Goal: Information Seeking & Learning: Learn about a topic

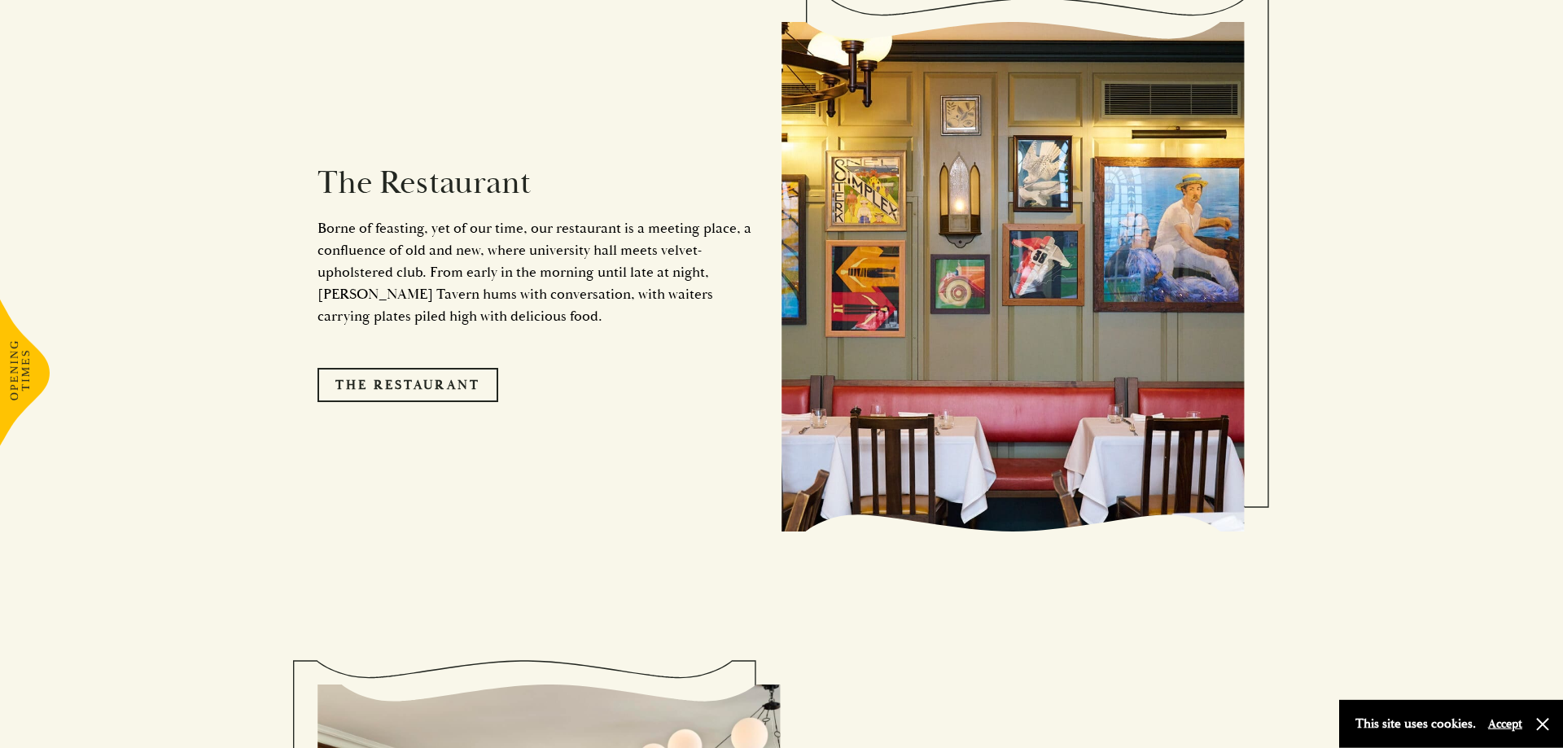
scroll to position [1494, 0]
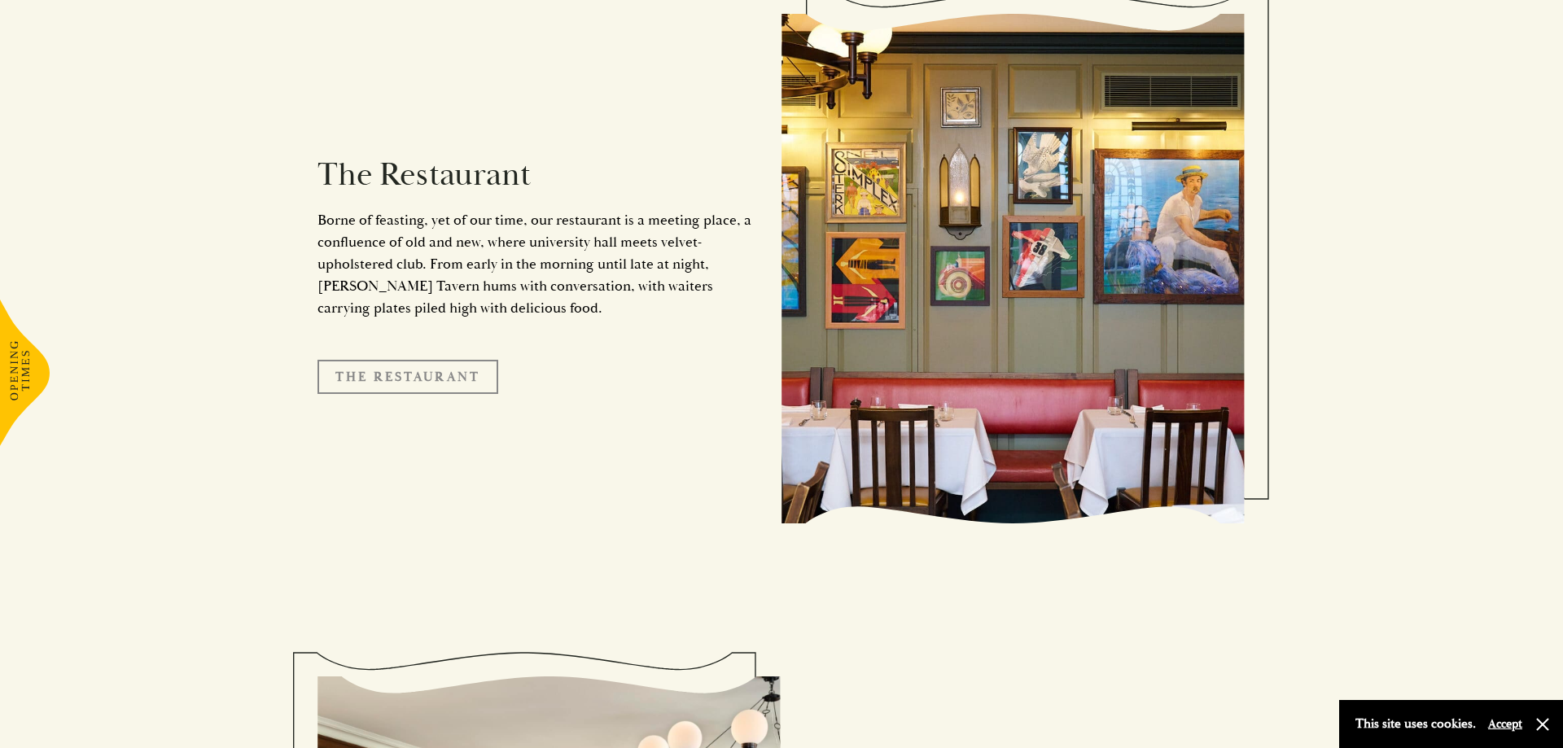
click at [455, 360] on link "The Restaurant" at bounding box center [407, 377] width 181 height 34
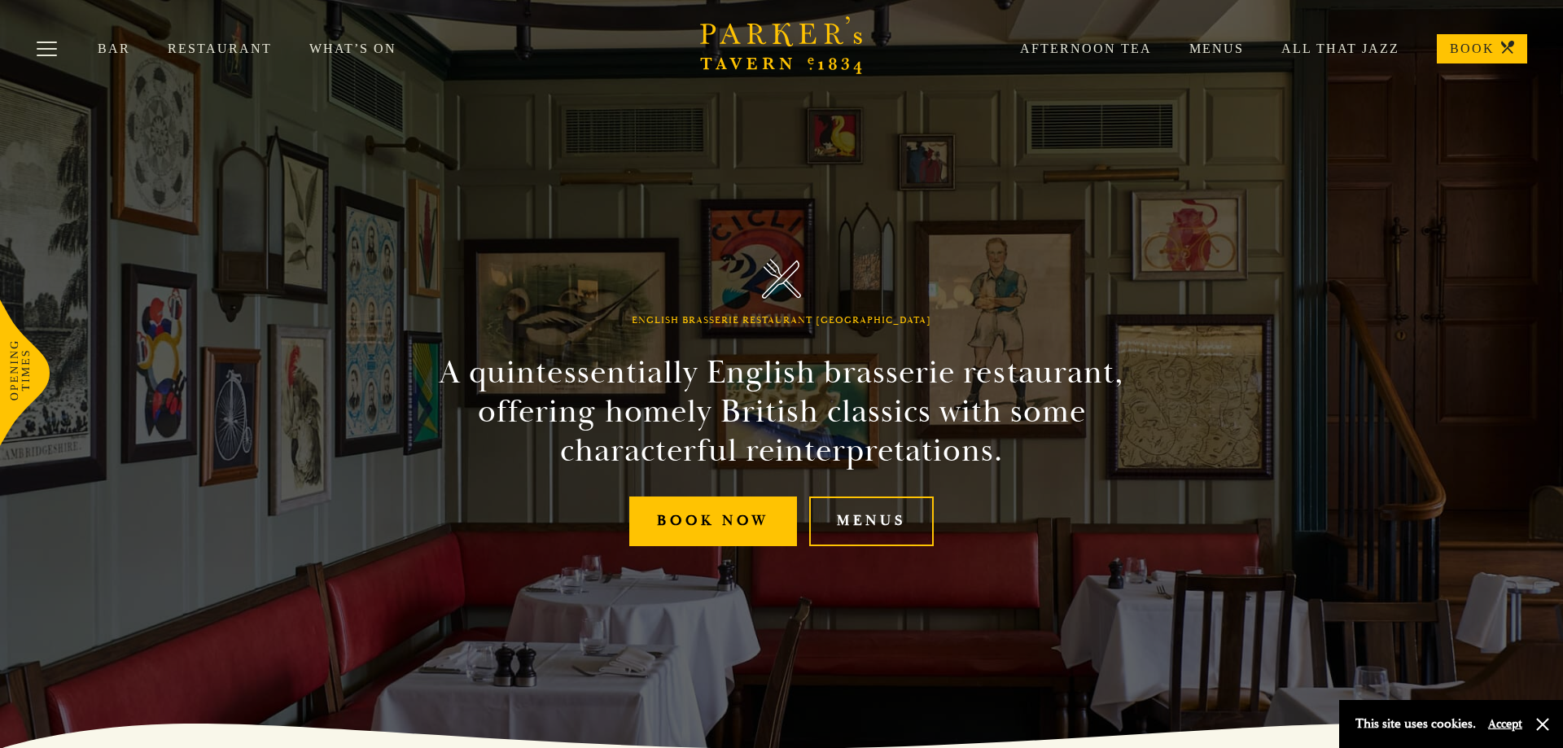
click at [1332, 258] on section "English Brasserie Restaurant Cambridge A quintessentially English brasserie res…" at bounding box center [781, 374] width 1563 height 748
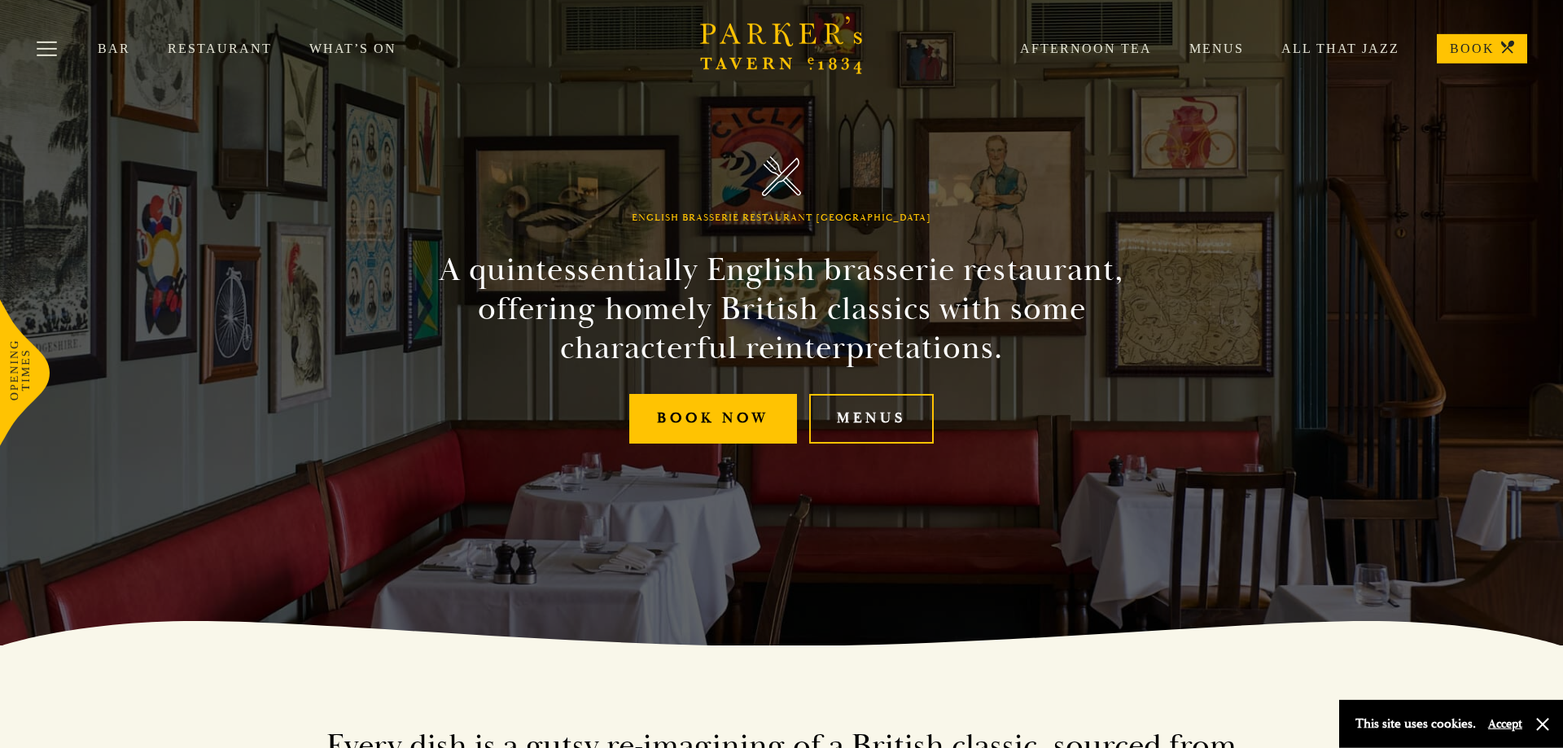
scroll to position [249, 0]
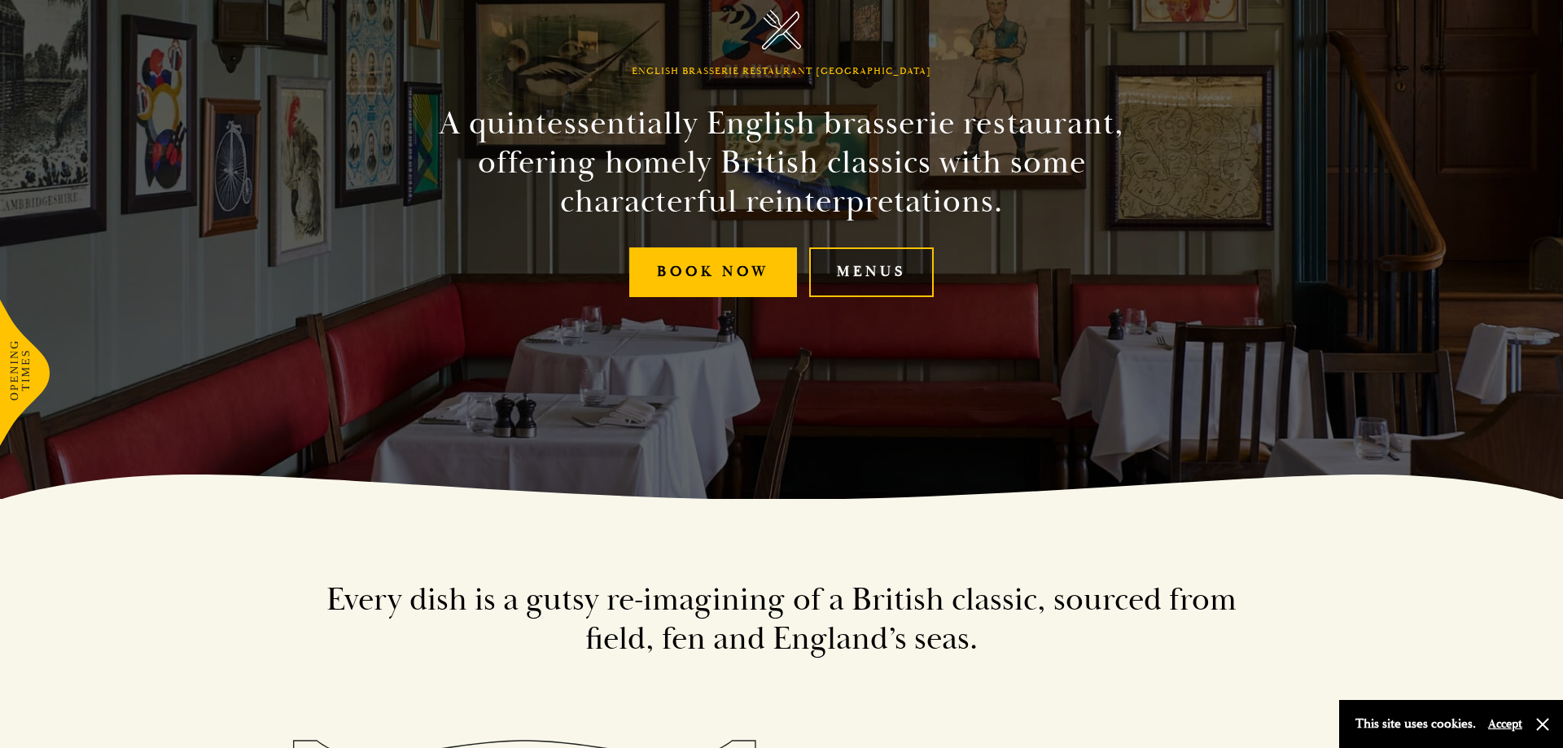
click at [883, 273] on link "Menus" at bounding box center [871, 272] width 125 height 50
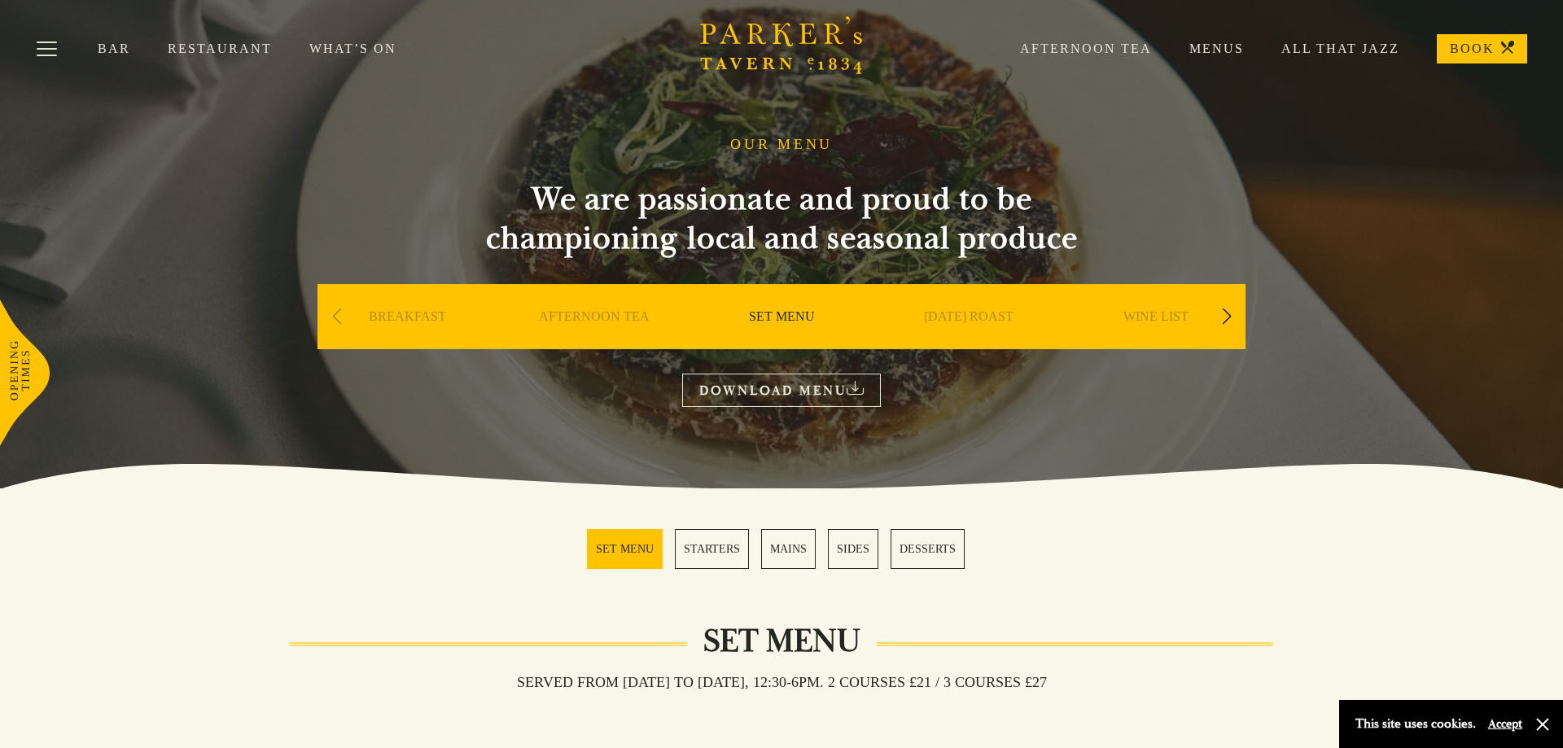
click at [790, 549] on link "MAINS" at bounding box center [788, 549] width 55 height 40
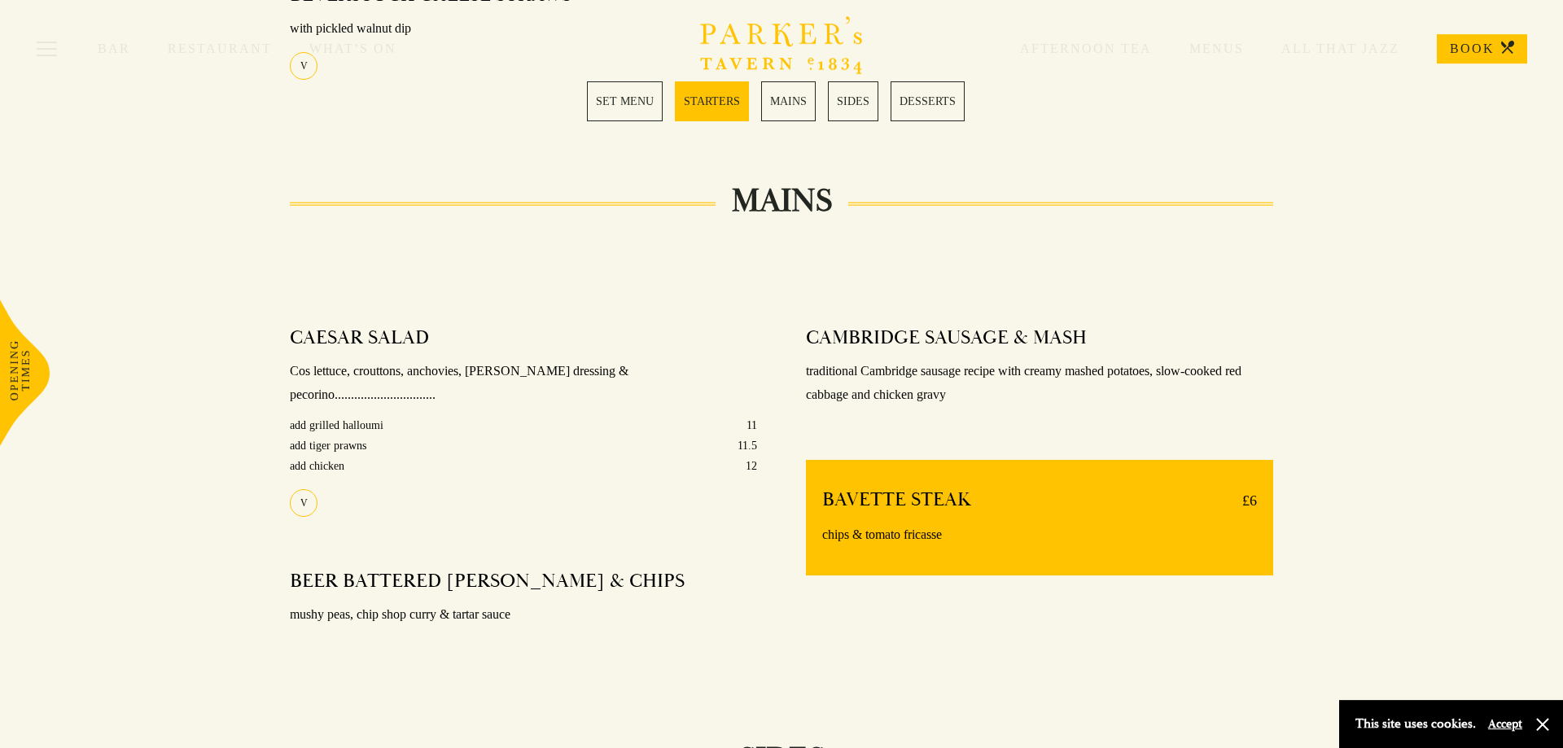
scroll to position [1131, 0]
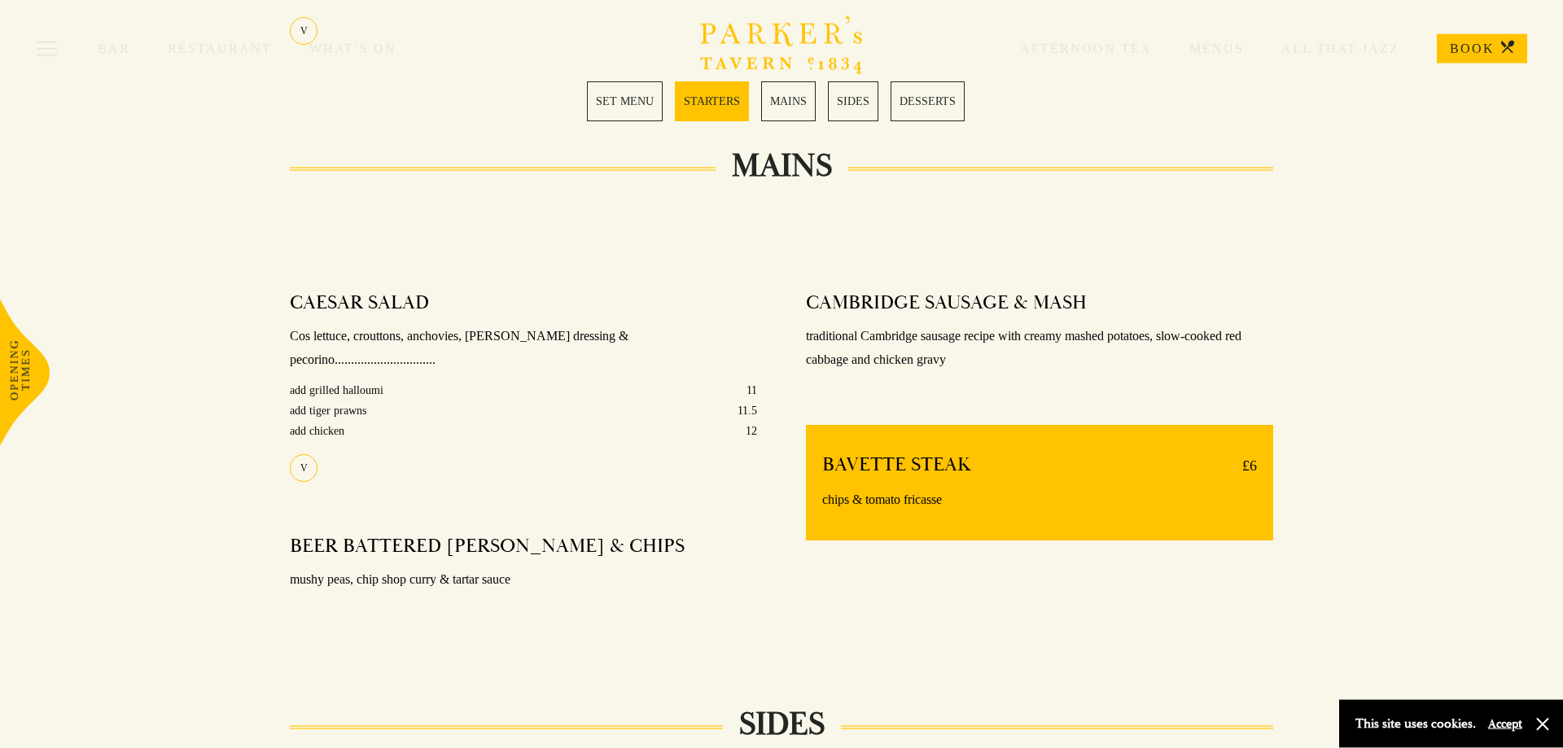
click at [796, 109] on link "MAINS" at bounding box center [788, 101] width 55 height 40
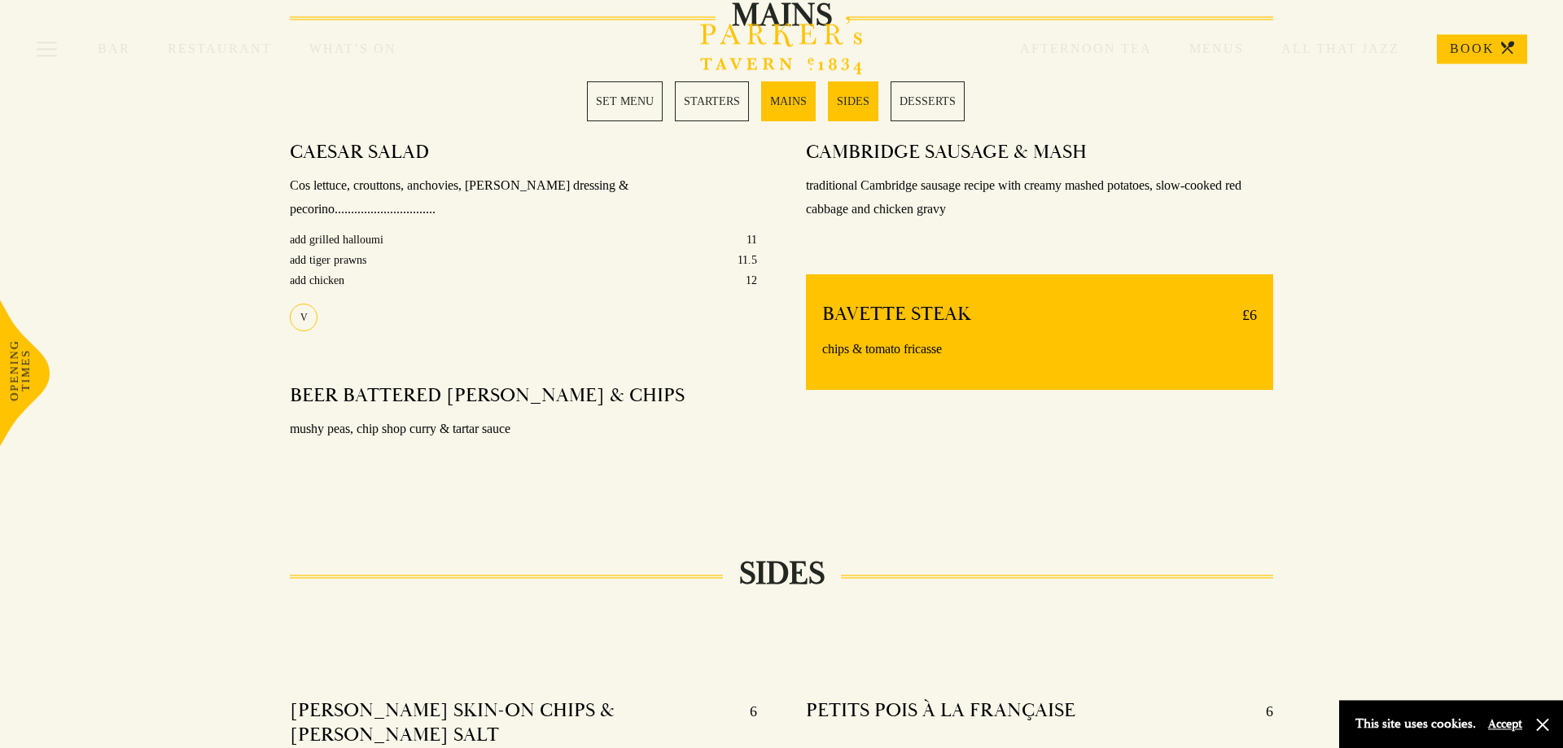
scroll to position [1297, 0]
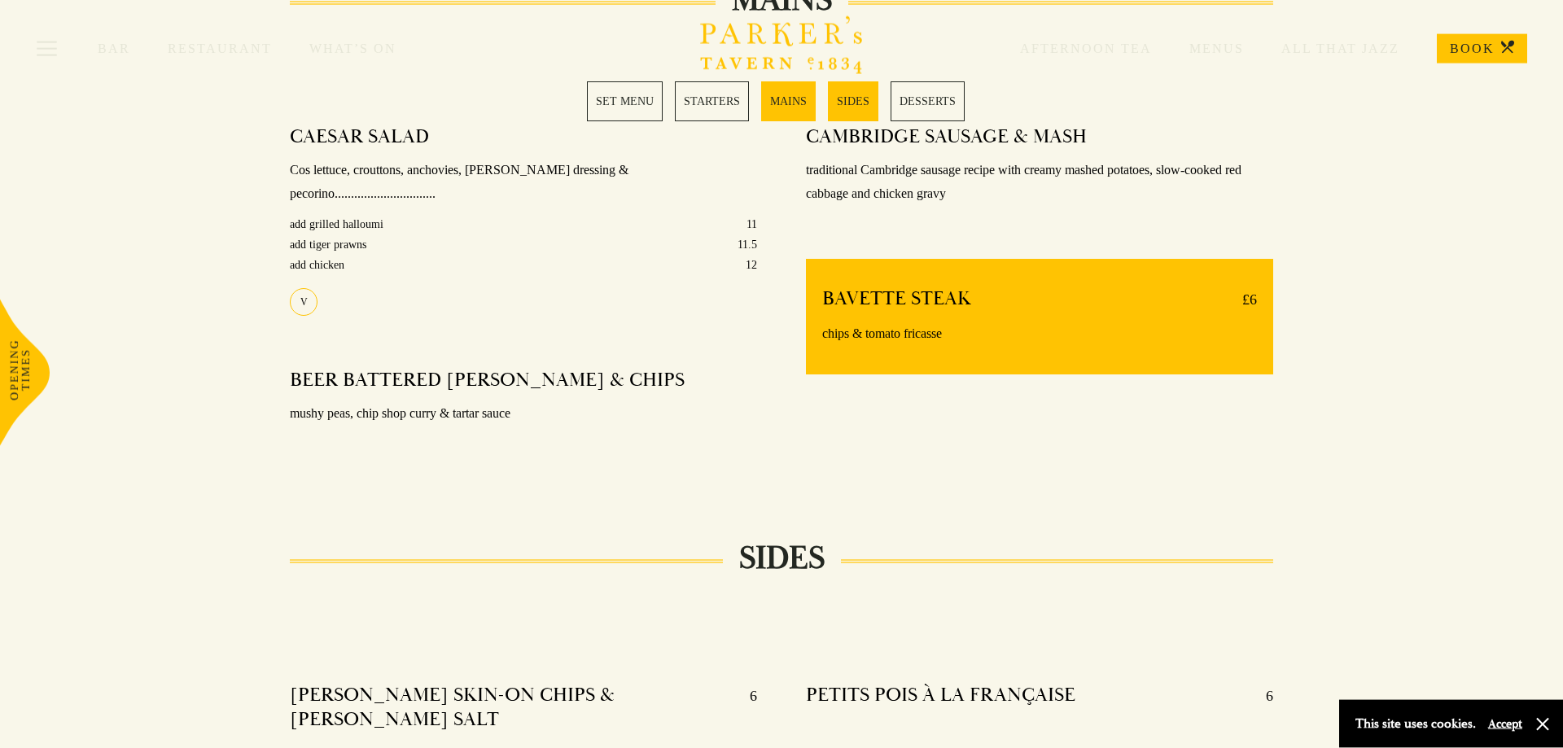
click at [1494, 723] on button "Accept" at bounding box center [1505, 723] width 34 height 15
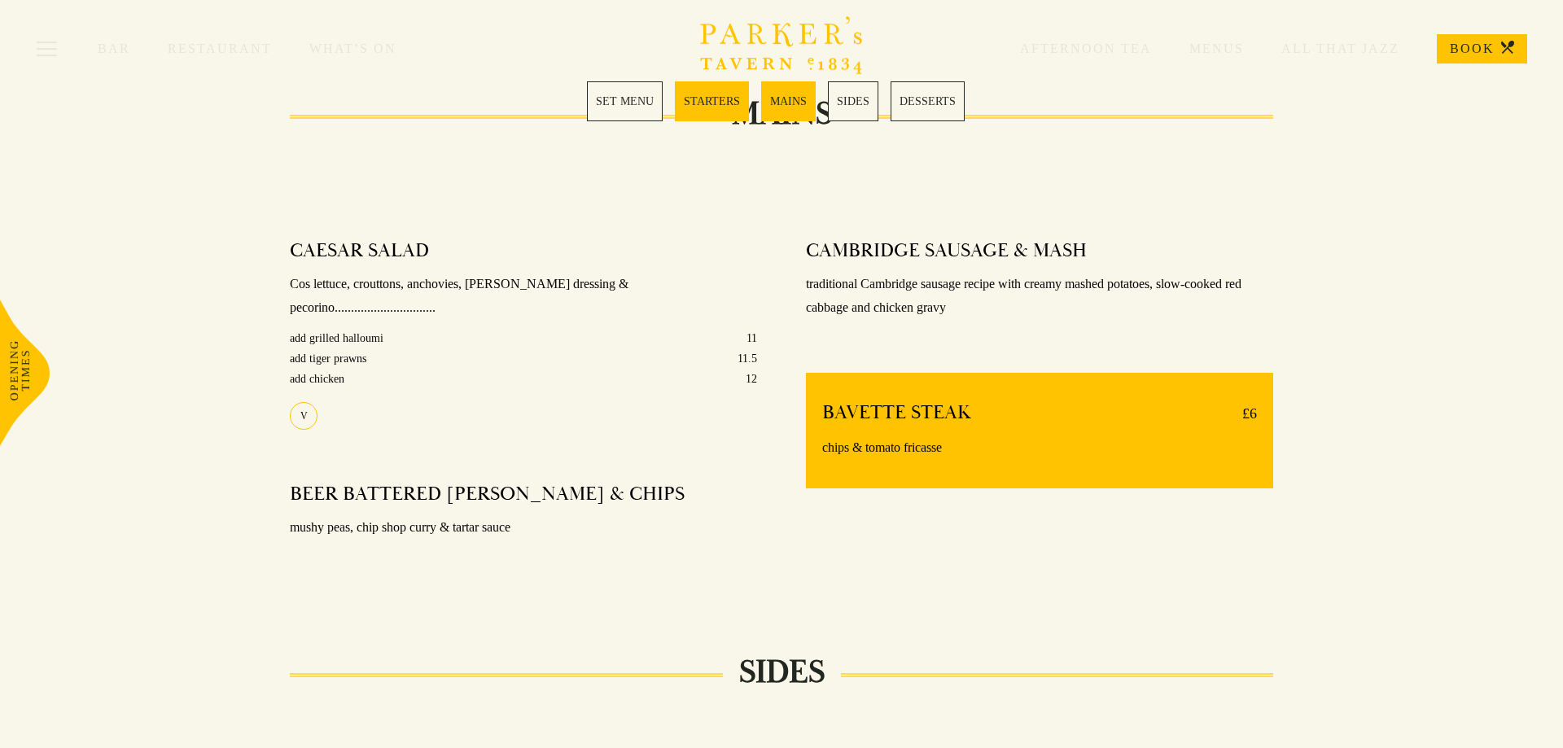
scroll to position [1214, 0]
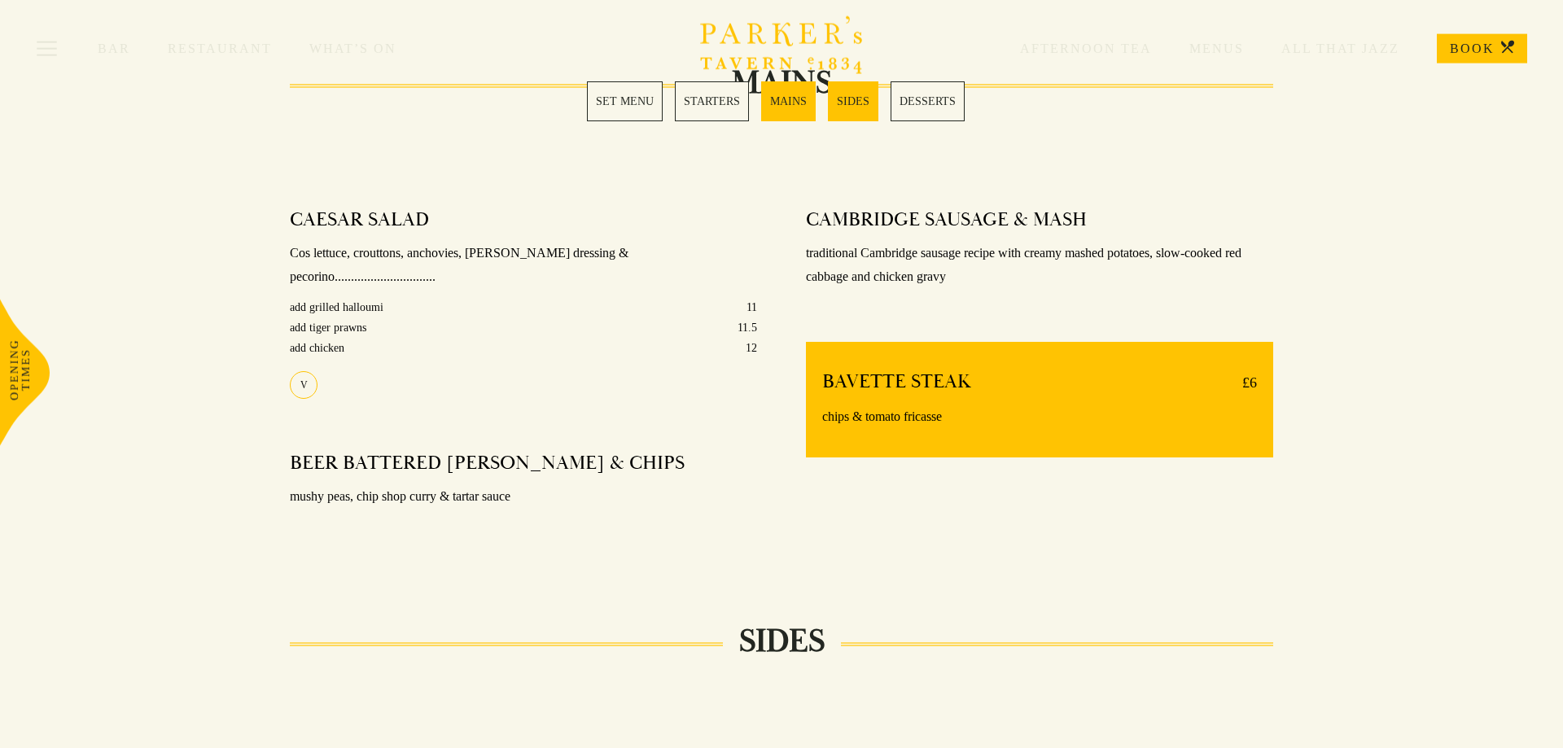
click at [1204, 417] on p "chips & tomato fricasse" at bounding box center [1039, 417] width 435 height 24
click at [1251, 392] on p "£6" at bounding box center [1241, 383] width 31 height 26
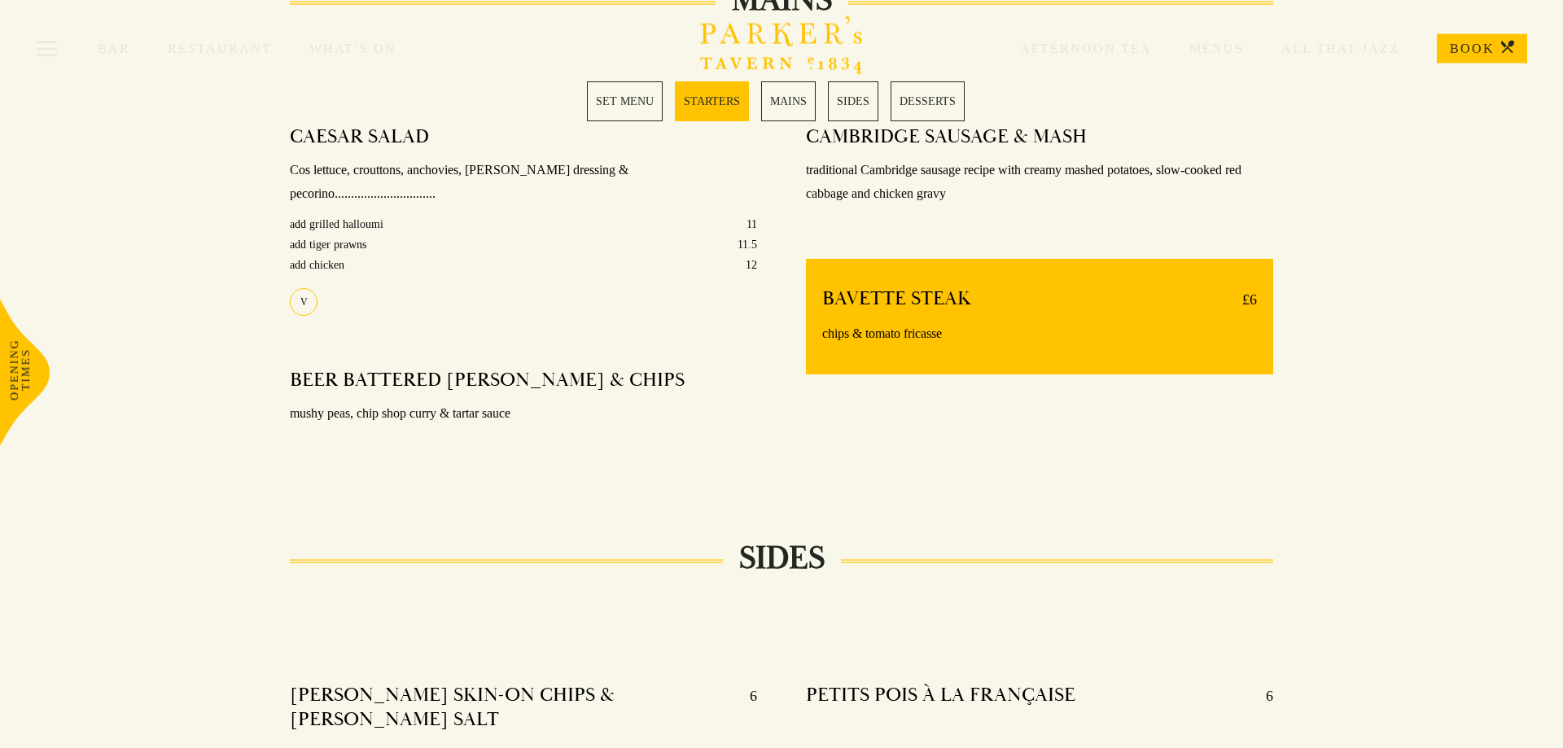
scroll to position [716, 0]
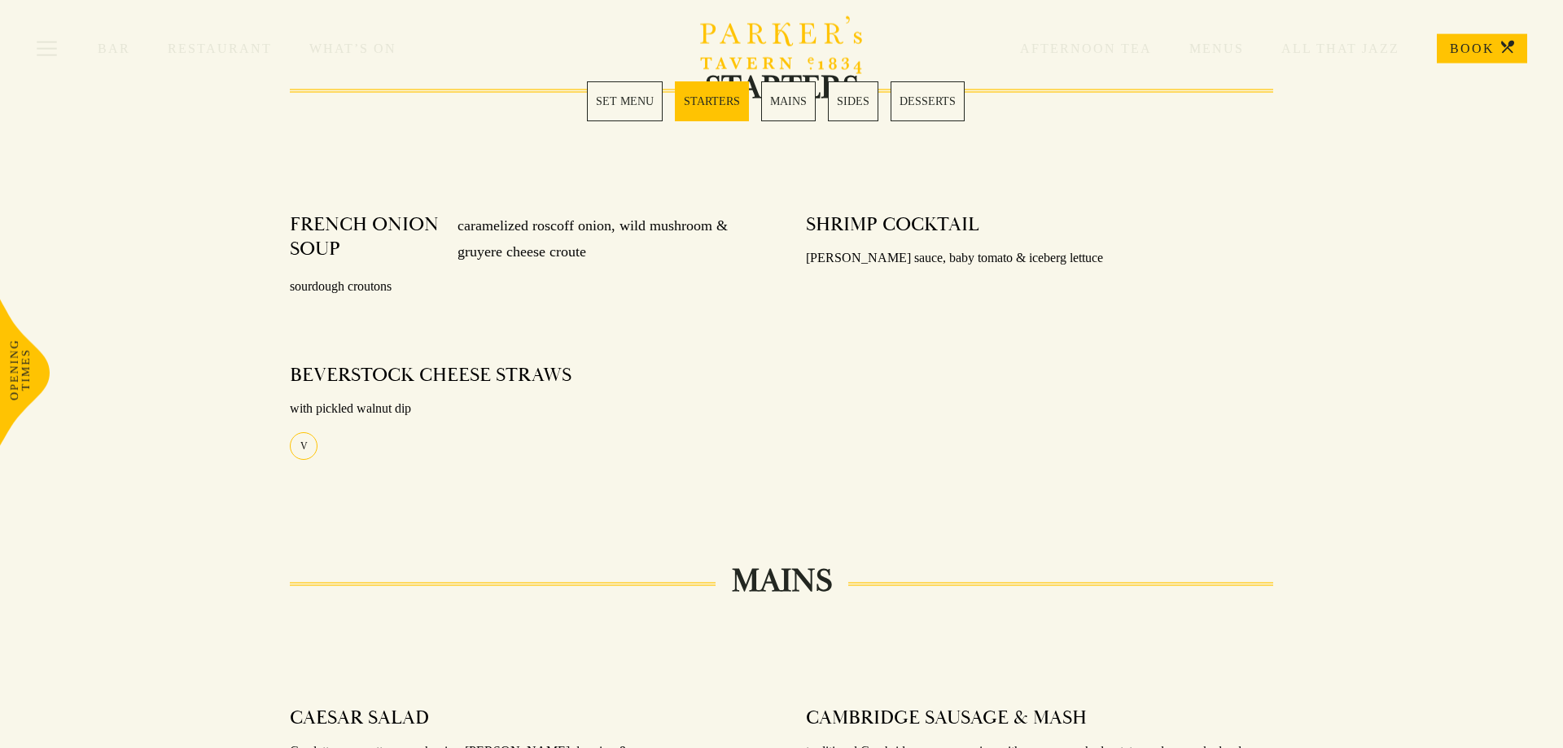
click at [699, 116] on link "STARTERS" at bounding box center [712, 101] width 74 height 40
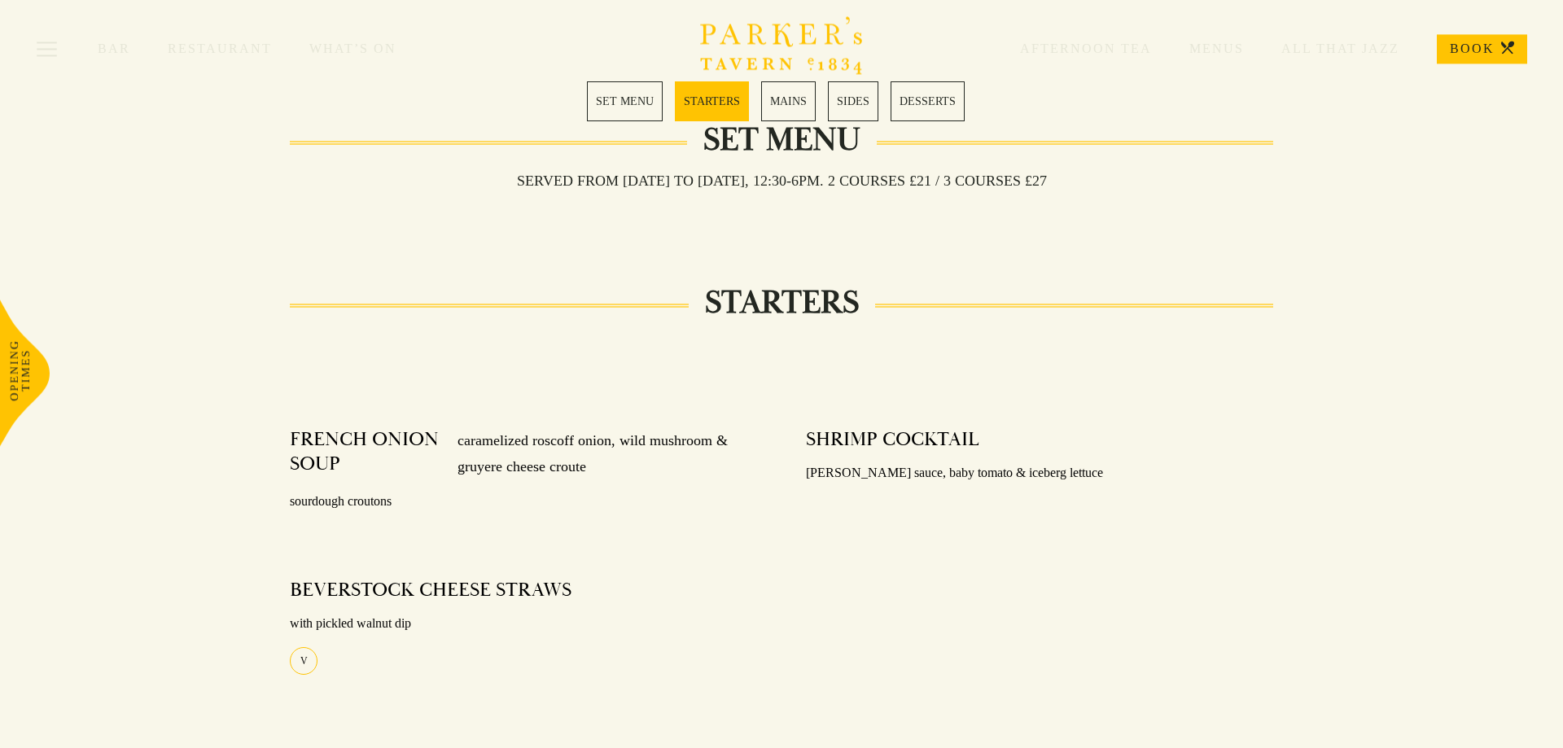
scroll to position [472, 0]
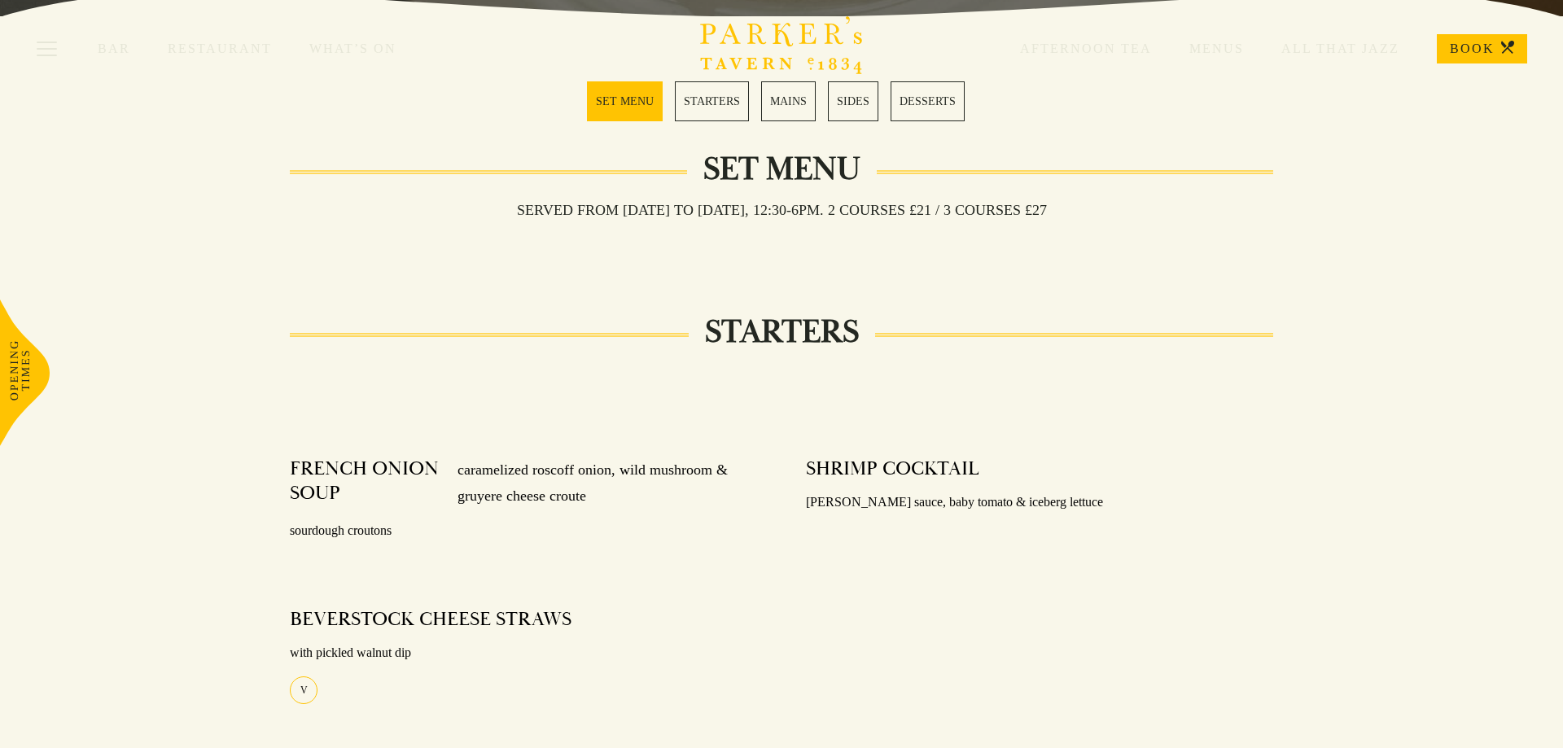
click at [626, 106] on link "SET MENU" at bounding box center [625, 101] width 76 height 40
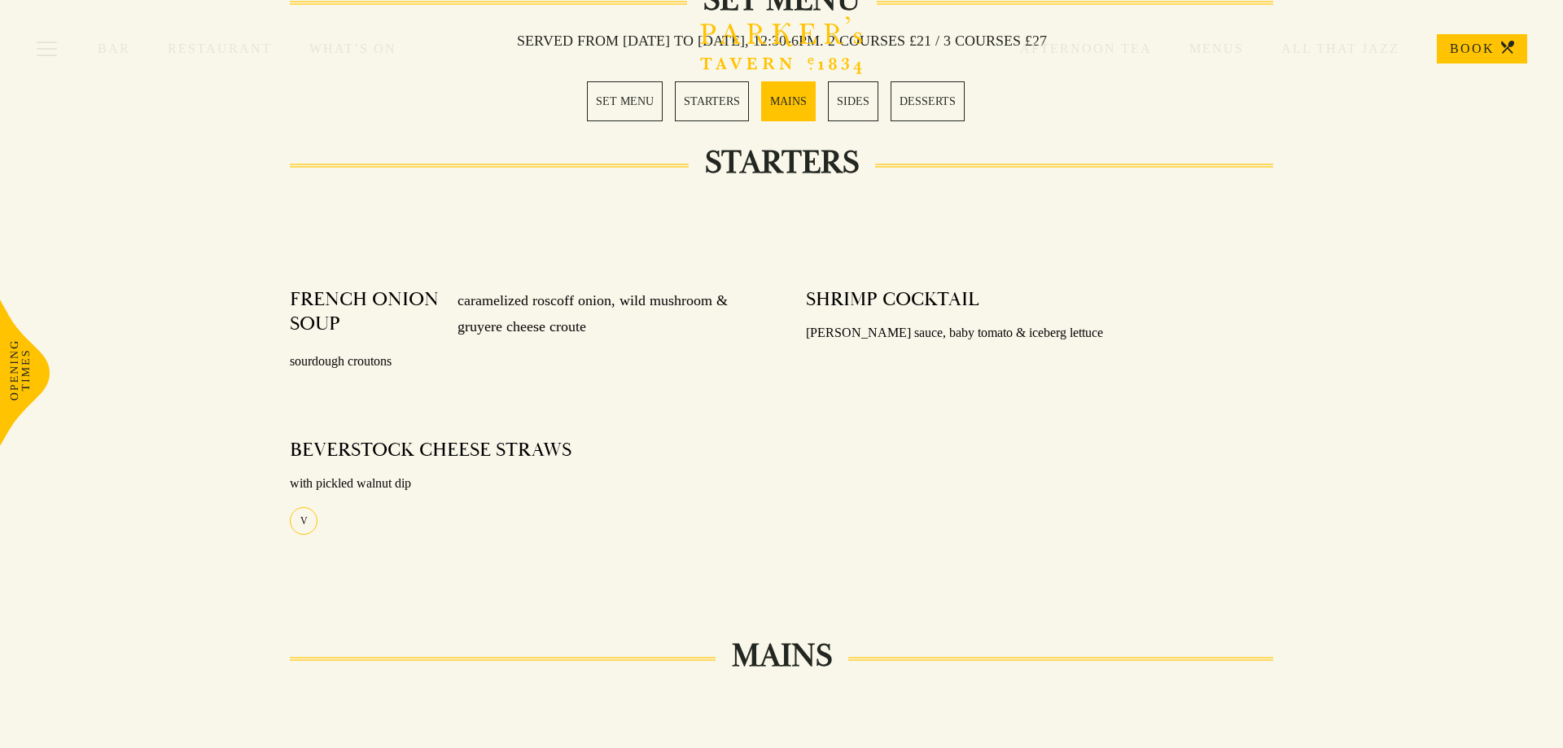
scroll to position [1057, 0]
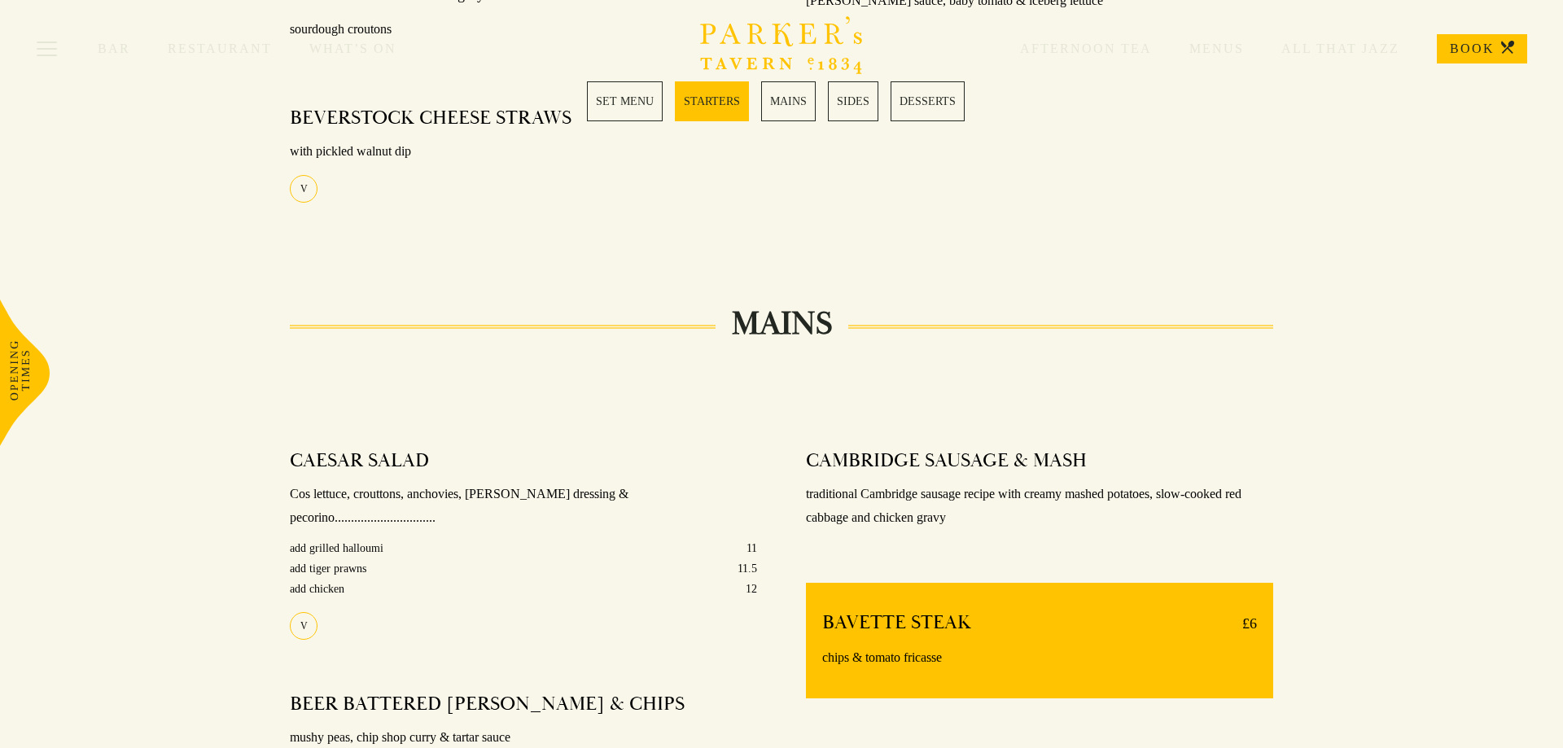
click at [784, 120] on link "MAINS" at bounding box center [788, 101] width 55 height 40
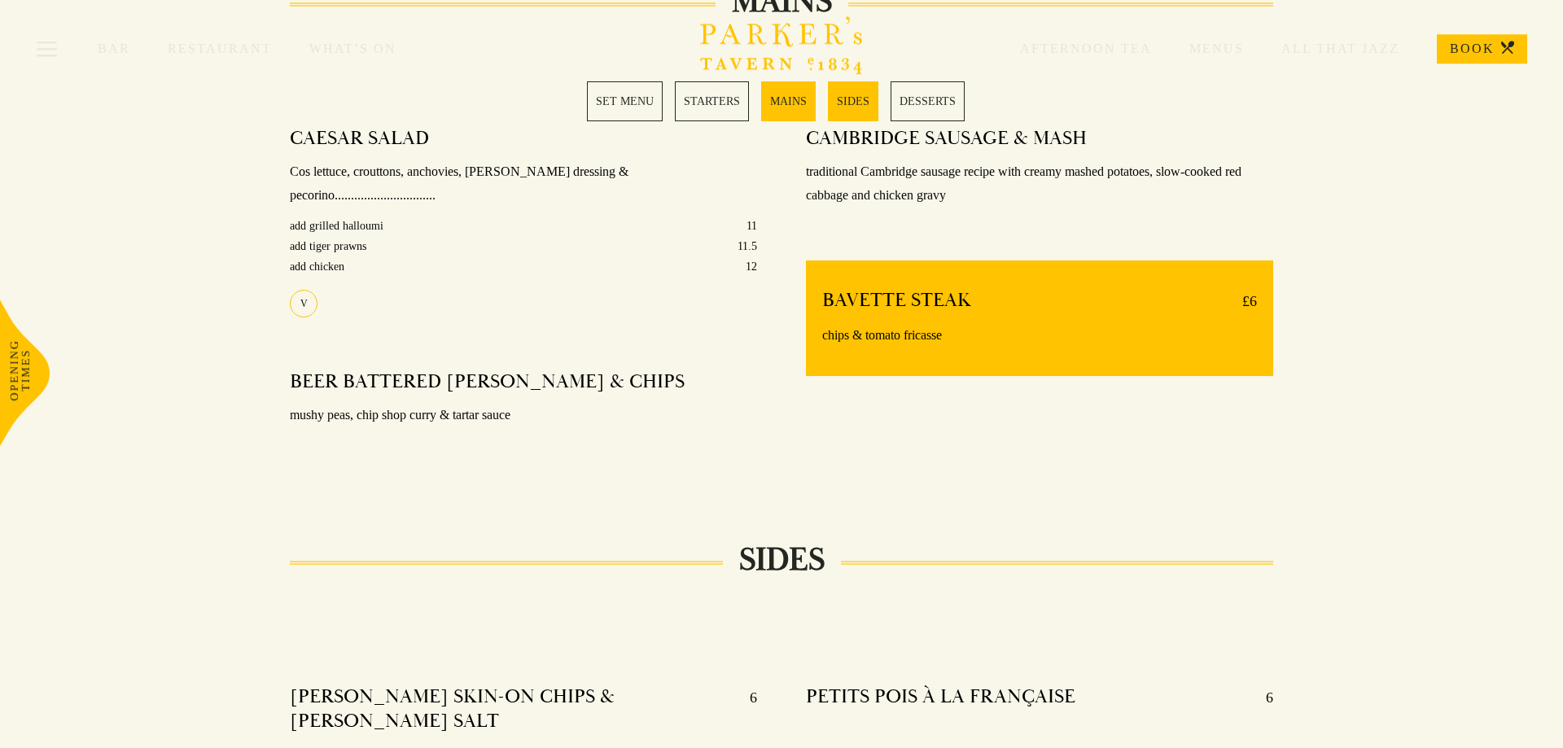
scroll to position [1297, 0]
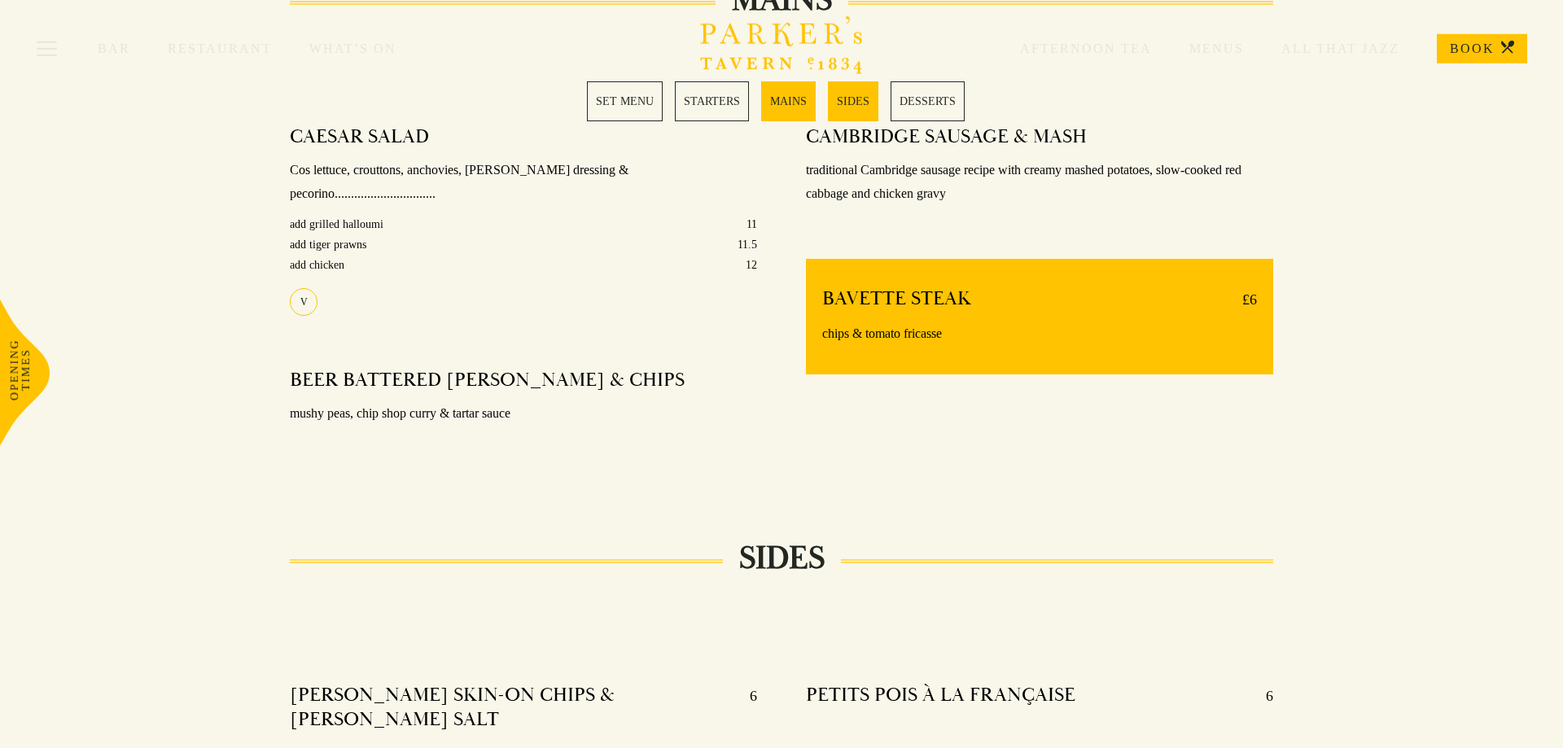
click at [783, 117] on link "MAINS" at bounding box center [788, 101] width 55 height 40
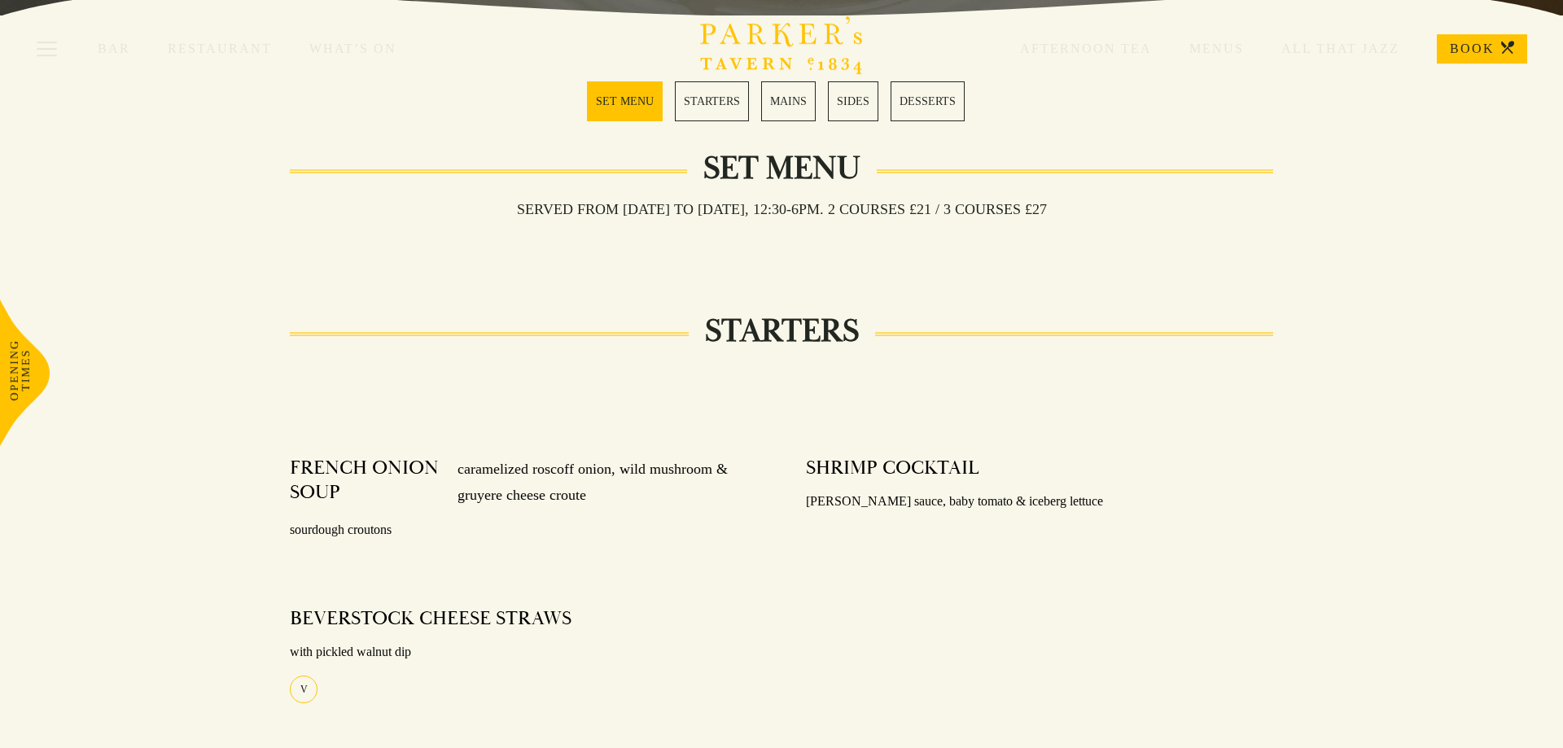
scroll to position [472, 0]
